Goal: Transaction & Acquisition: Purchase product/service

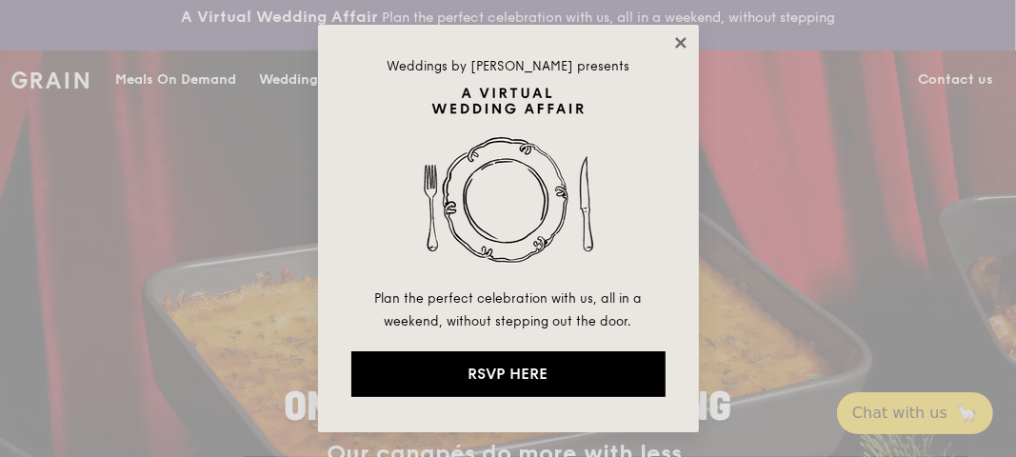
click at [683, 42] on icon at bounding box center [681, 42] width 17 height 17
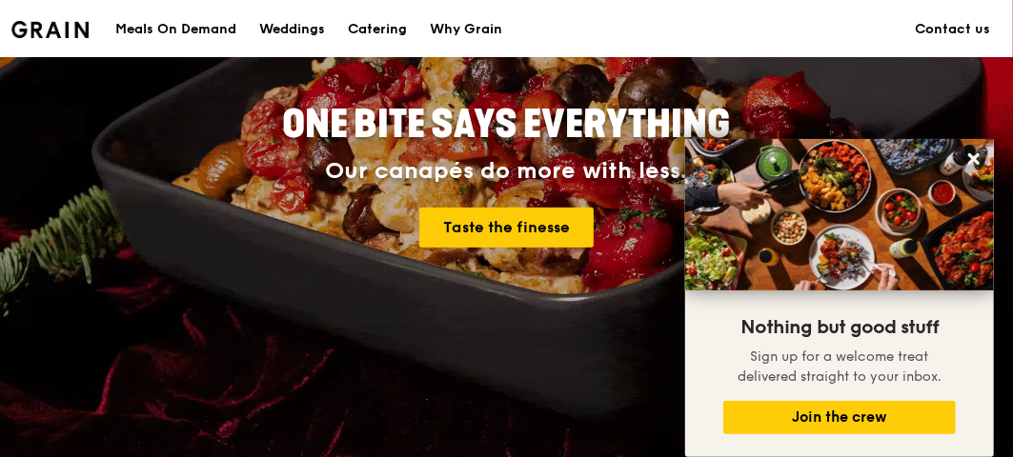
scroll to position [145, 0]
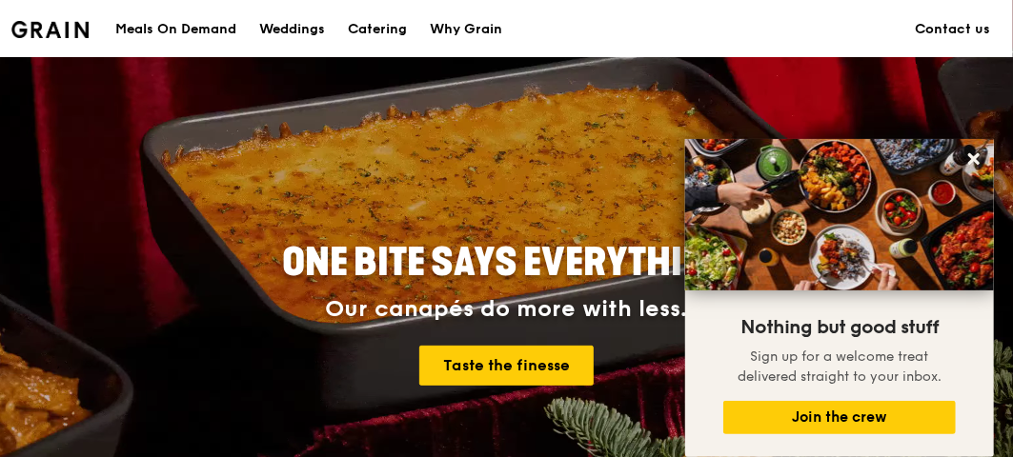
click at [204, 33] on div "Meals On Demand" at bounding box center [175, 29] width 121 height 57
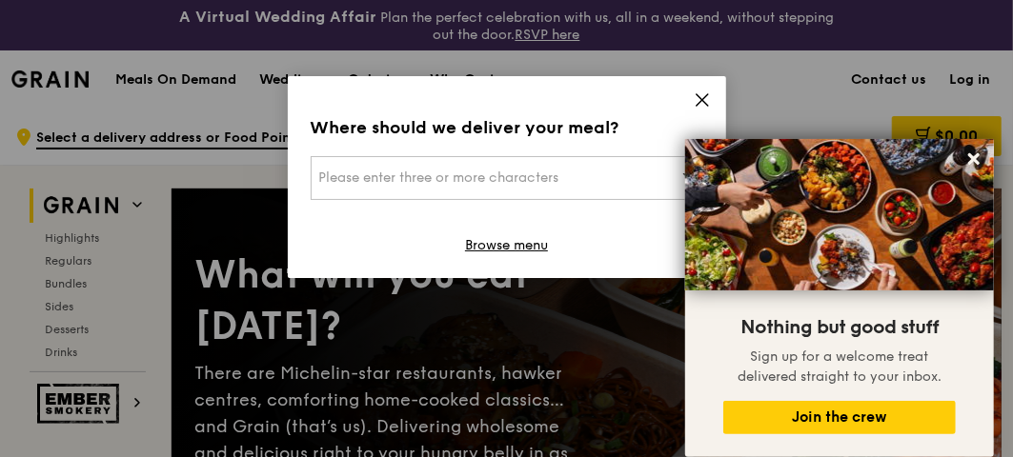
click at [469, 194] on div "Please enter three or more characters" at bounding box center [507, 178] width 392 height 44
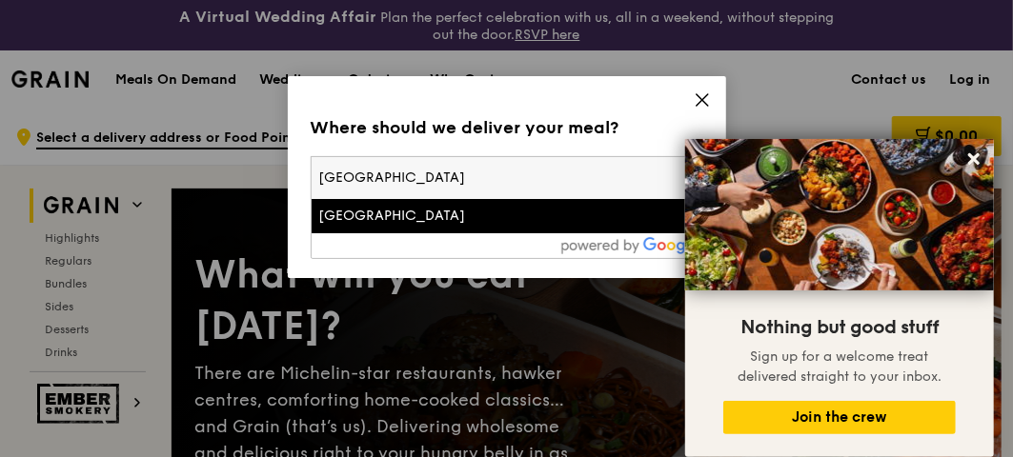
type input "[GEOGRAPHIC_DATA]"
click at [516, 221] on div "[GEOGRAPHIC_DATA]" at bounding box center [460, 216] width 282 height 19
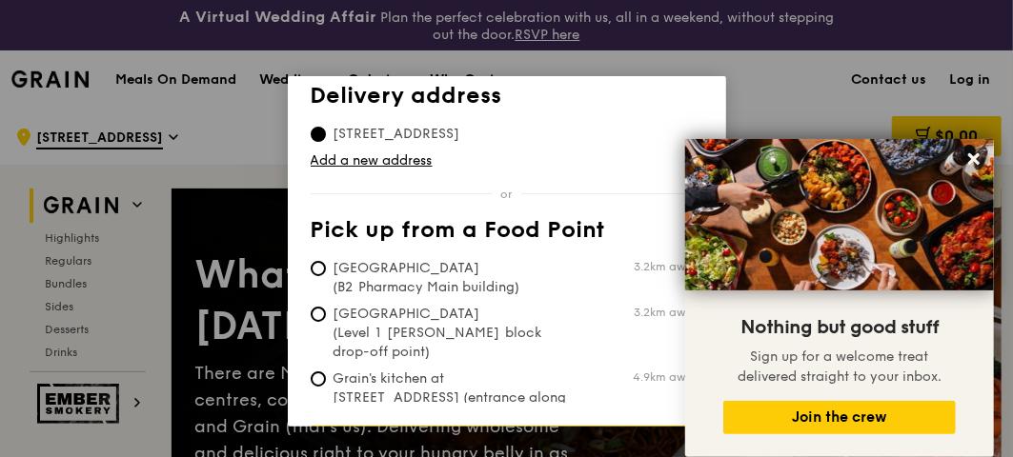
scroll to position [77, 0]
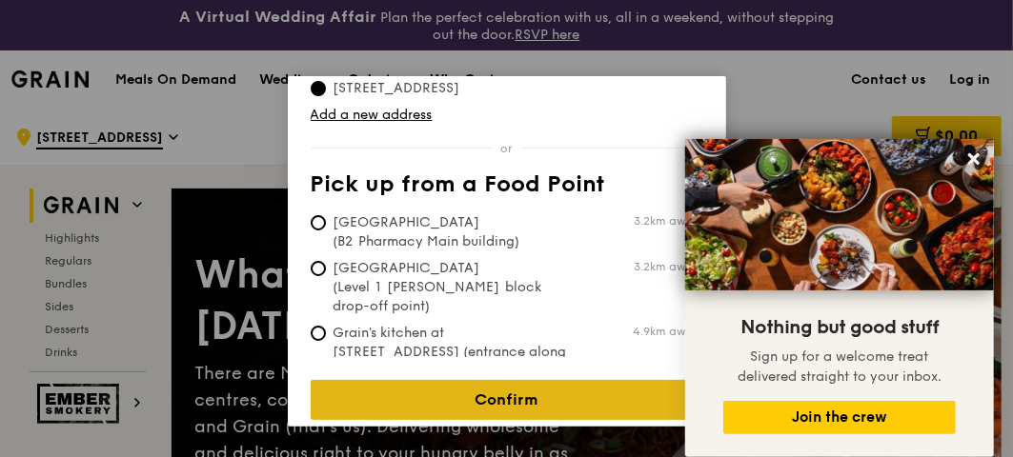
click at [522, 381] on link "Confirm" at bounding box center [507, 400] width 392 height 40
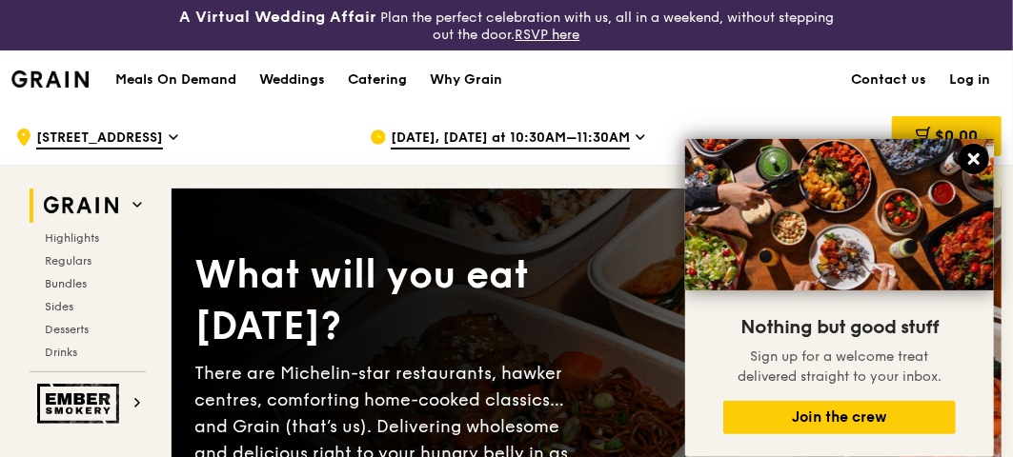
click at [962, 152] on button at bounding box center [973, 159] width 30 height 30
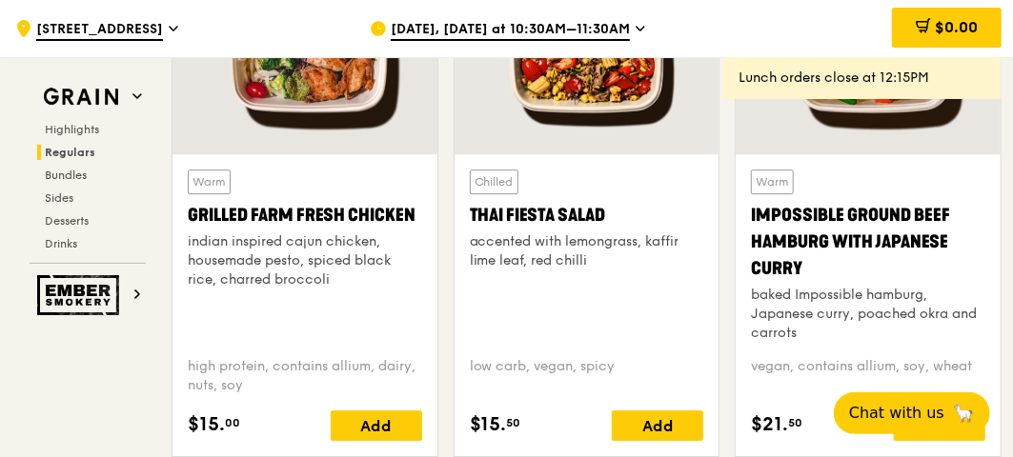
scroll to position [2311, 0]
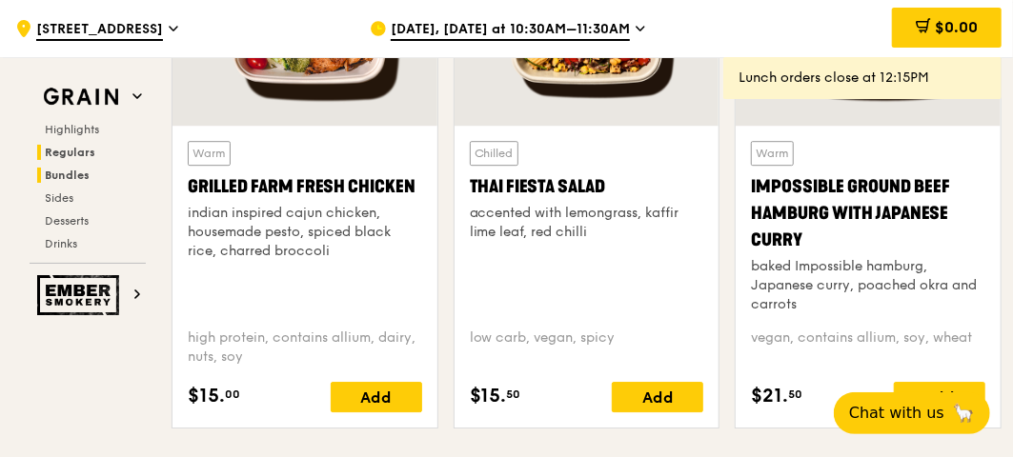
click at [77, 172] on span "Bundles" at bounding box center [67, 175] width 45 height 13
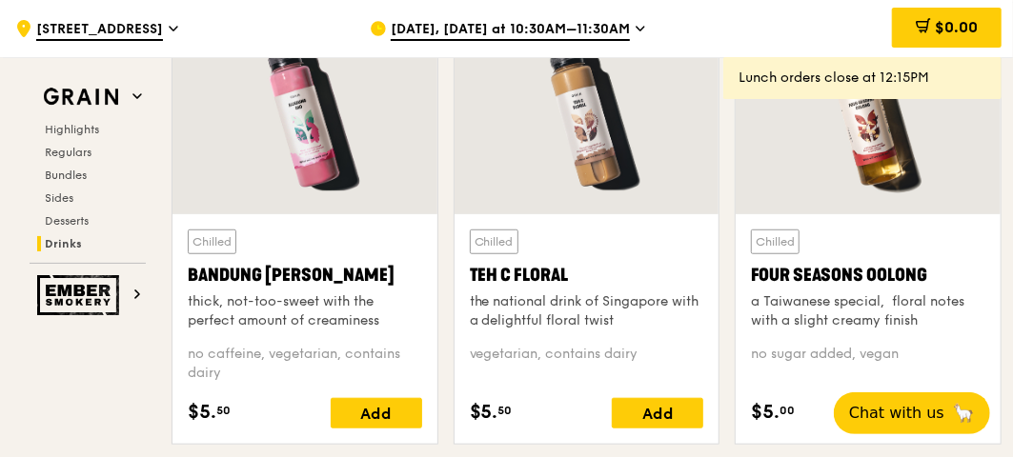
scroll to position [6591, 0]
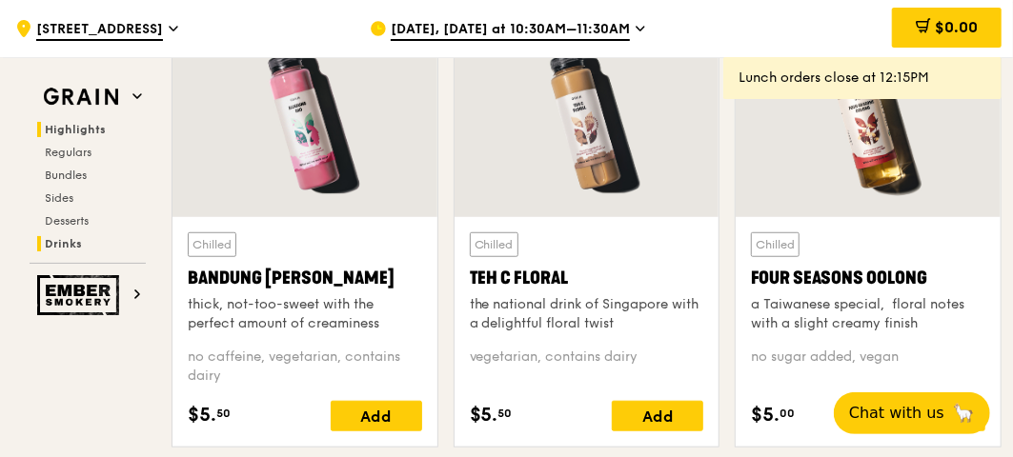
click at [82, 128] on span "Highlights" at bounding box center [75, 129] width 61 height 13
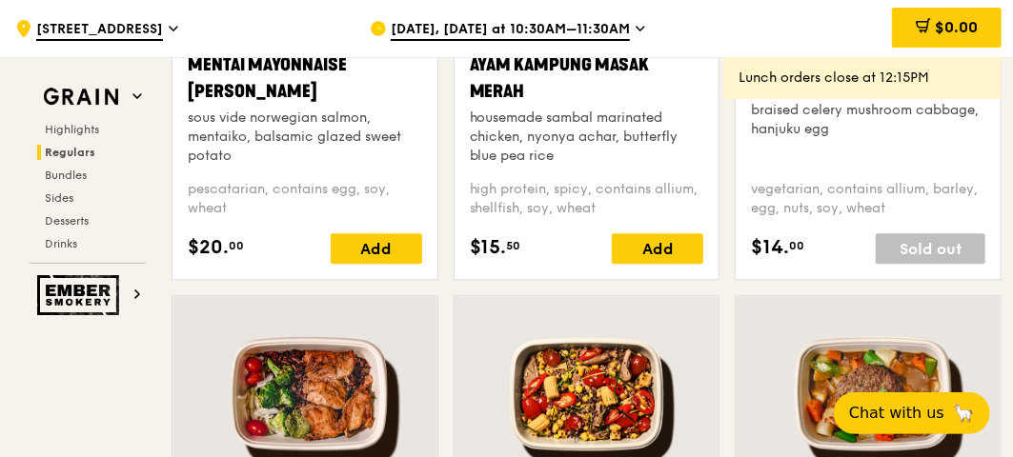
scroll to position [2488, 0]
